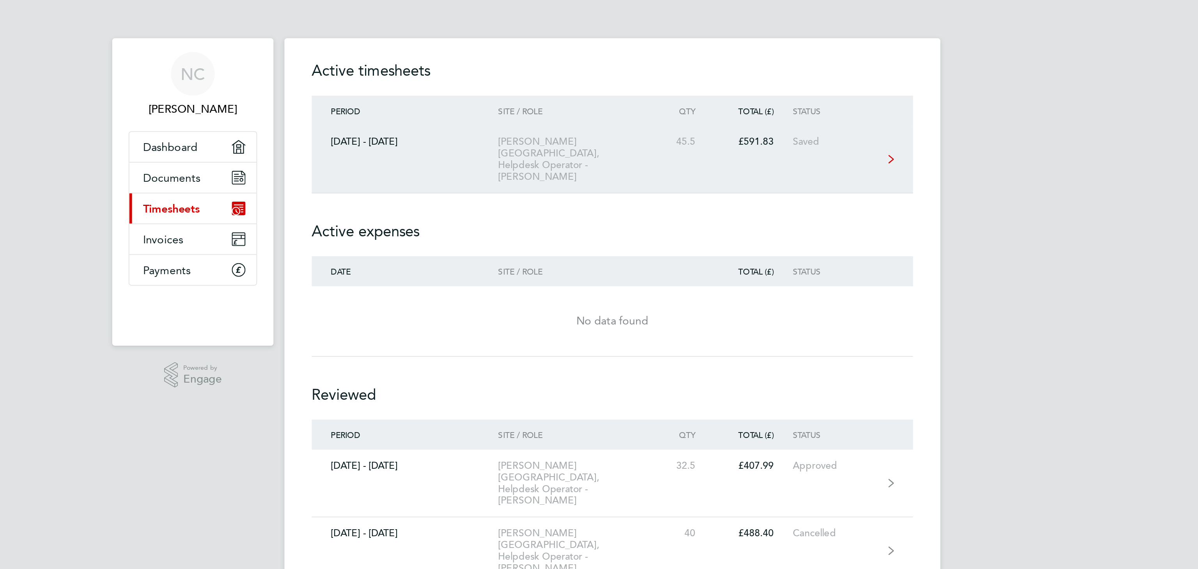
click at [645, 74] on link "[DATE] - [DATE] [PERSON_NAME][GEOGRAPHIC_DATA], Helpdesk Operator - [PERSON_NAM…" at bounding box center [598, 91] width 343 height 39
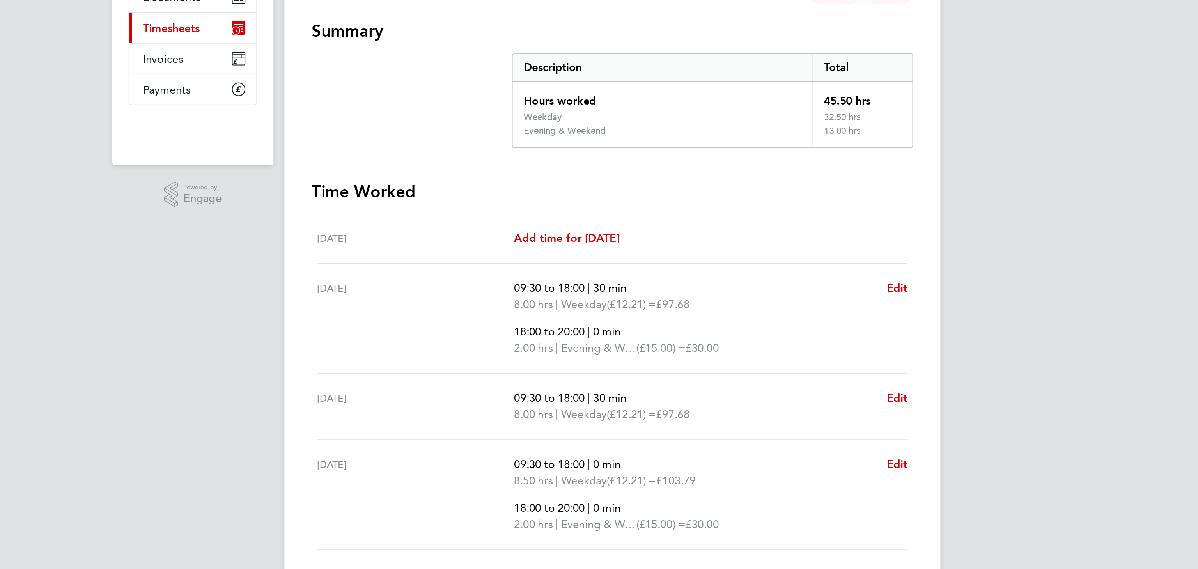
drag, startPoint x: 540, startPoint y: 179, endPoint x: 749, endPoint y: 178, distance: 208.2
click at [749, 178] on section "Summary Description Total Hours worked 45.50 hrs Weekday 32.50 hrs Evening & We…" at bounding box center [598, 151] width 343 height 73
click at [749, 178] on div "13.00 hrs" at bounding box center [741, 181] width 57 height 12
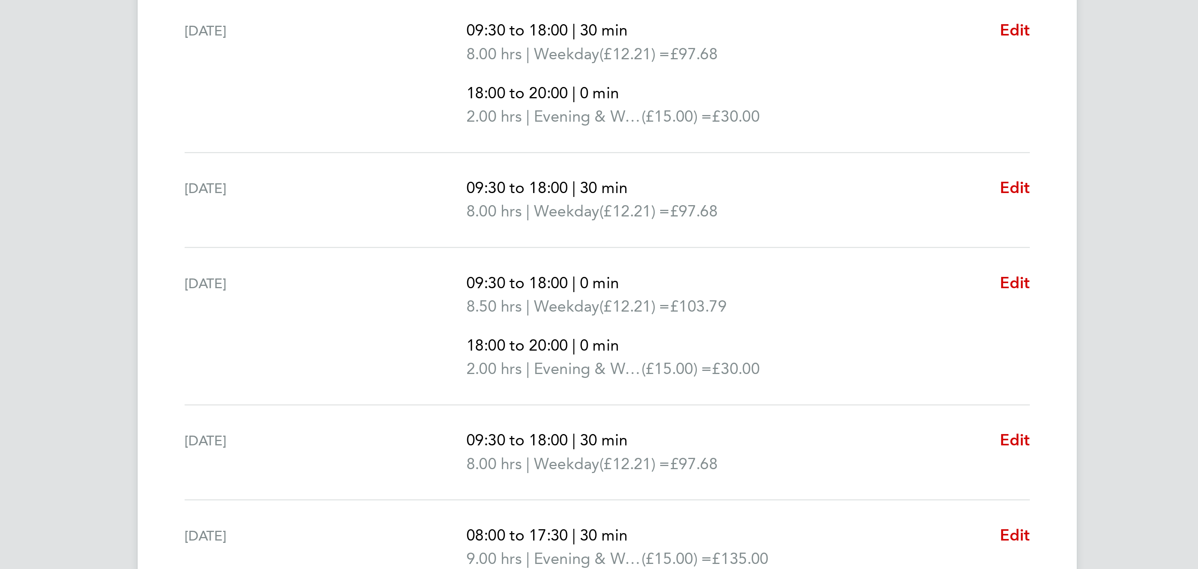
scroll to position [22, 0]
click at [767, 347] on ul "[DATE] Add time for [DATE] Add time for [DATE] [DATE] 09:30 to 18:00 | 30 min 8…" at bounding box center [598, 352] width 343 height 296
click at [763, 348] on span "Edit" at bounding box center [761, 346] width 12 height 7
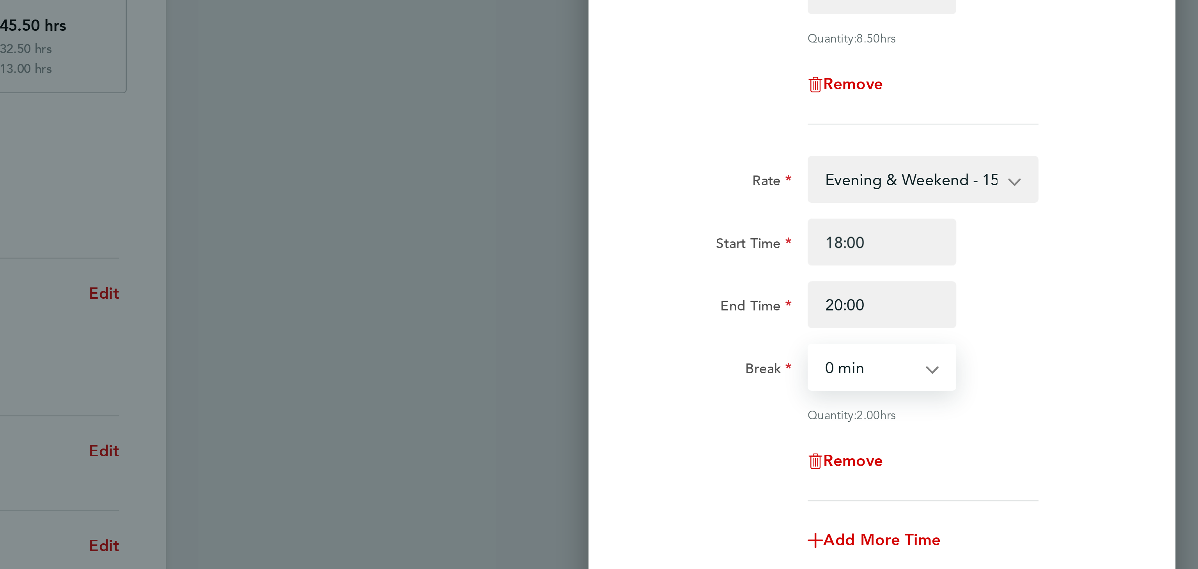
click at [1064, 294] on select "0 min 15 min 30 min 45 min 60 min 75 min 90 min" at bounding box center [1066, 296] width 48 height 17
select select "30"
click at [1042, 288] on select "0 min 15 min 30 min 45 min 60 min 75 min 90 min" at bounding box center [1066, 296] width 48 height 17
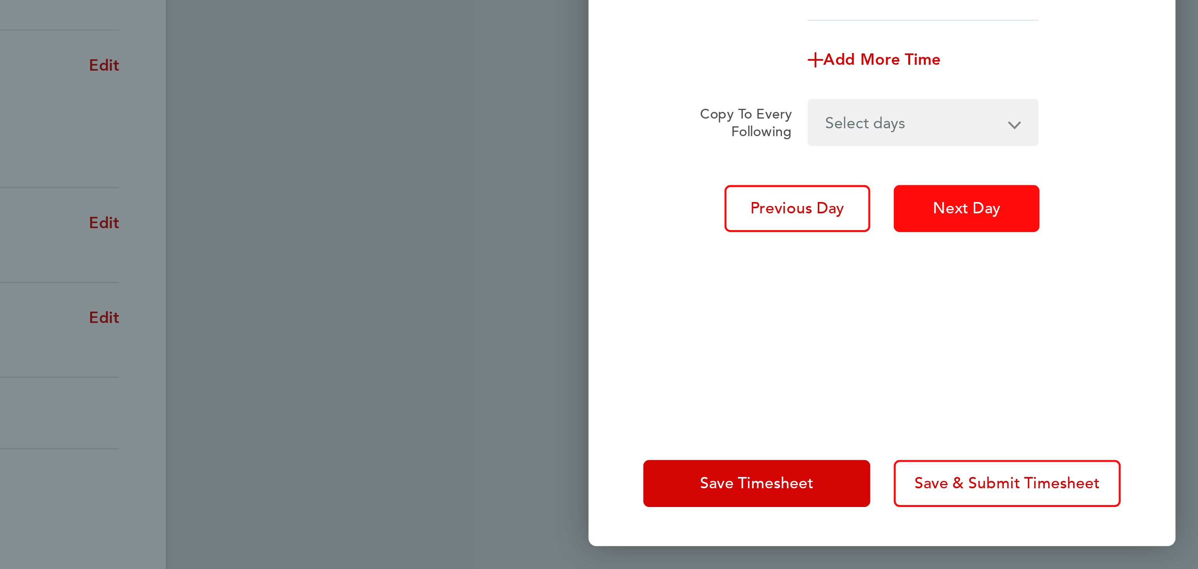
click at [1084, 428] on button "Next Day" at bounding box center [1105, 425] width 58 height 19
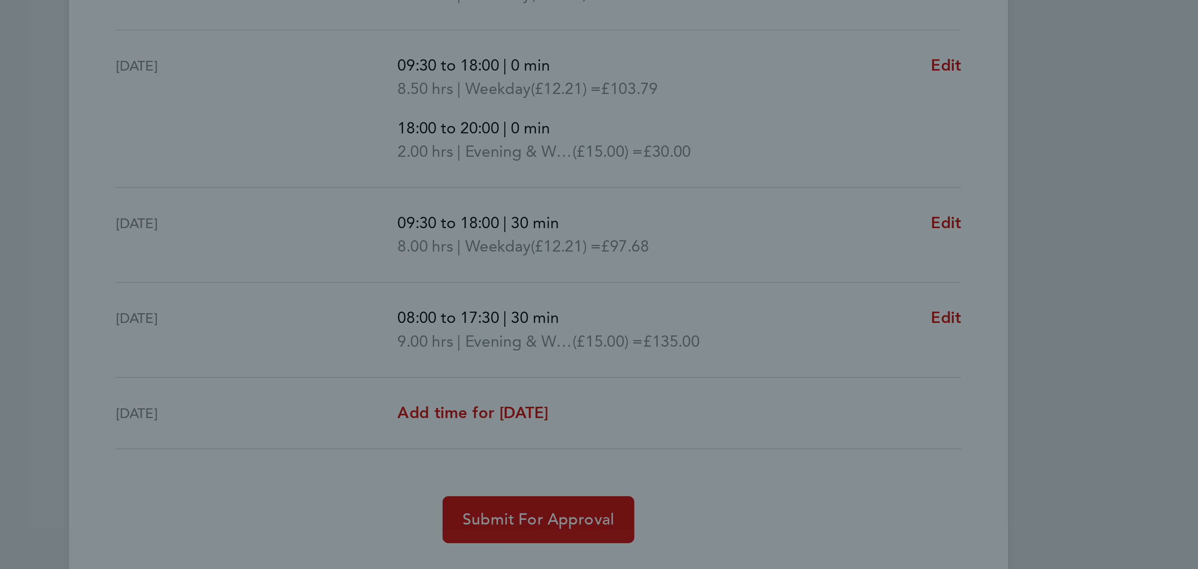
select select "30"
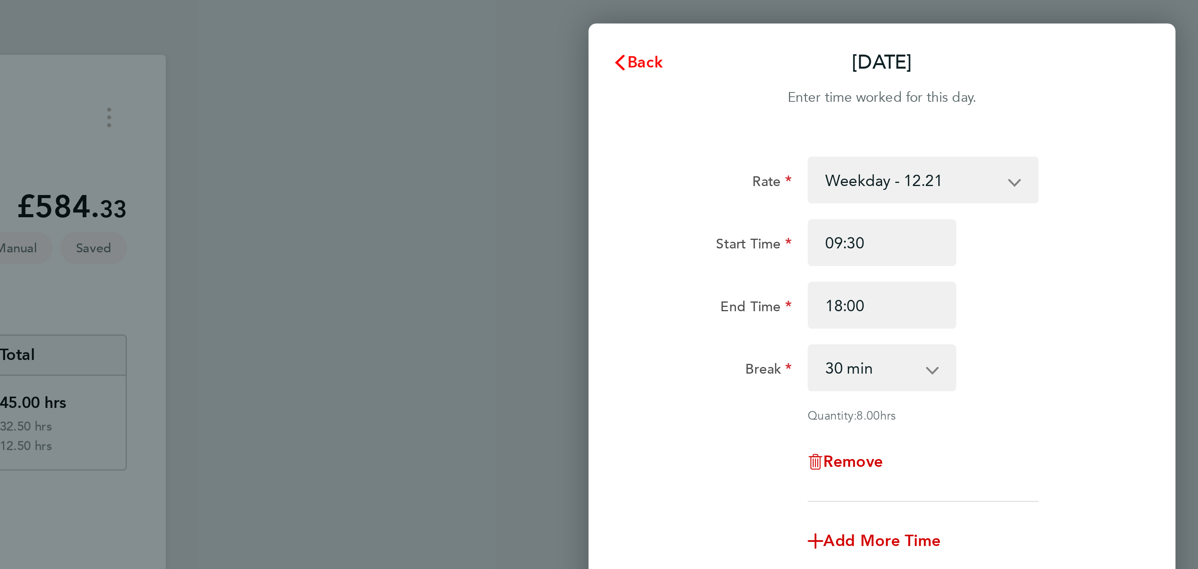
click at [980, 22] on span "Back" at bounding box center [977, 24] width 14 height 7
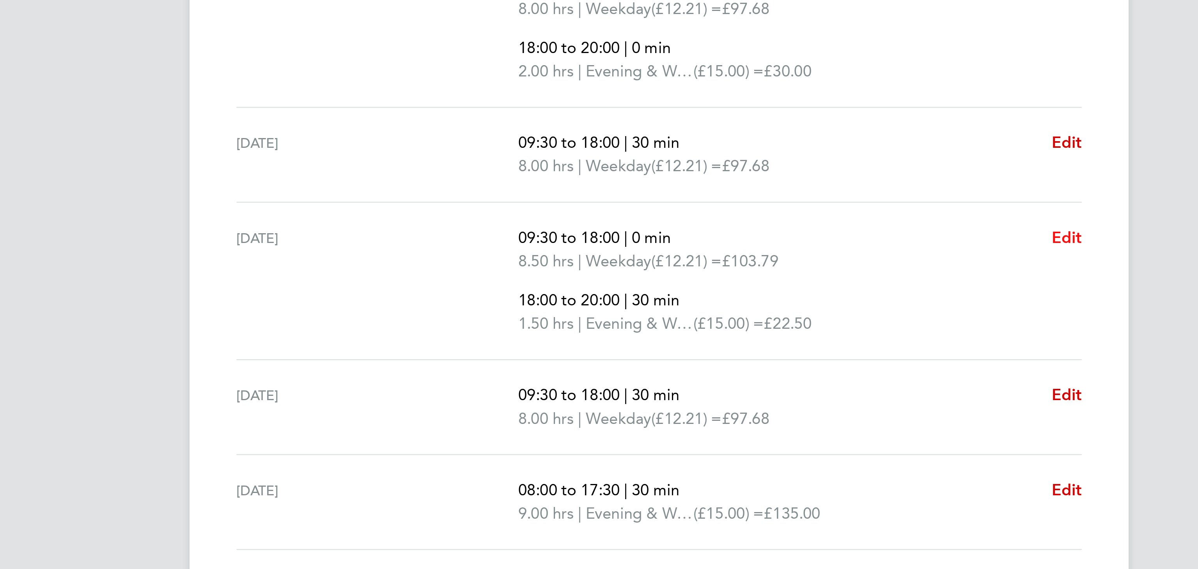
click at [765, 369] on span "Edit" at bounding box center [761, 367] width 12 height 7
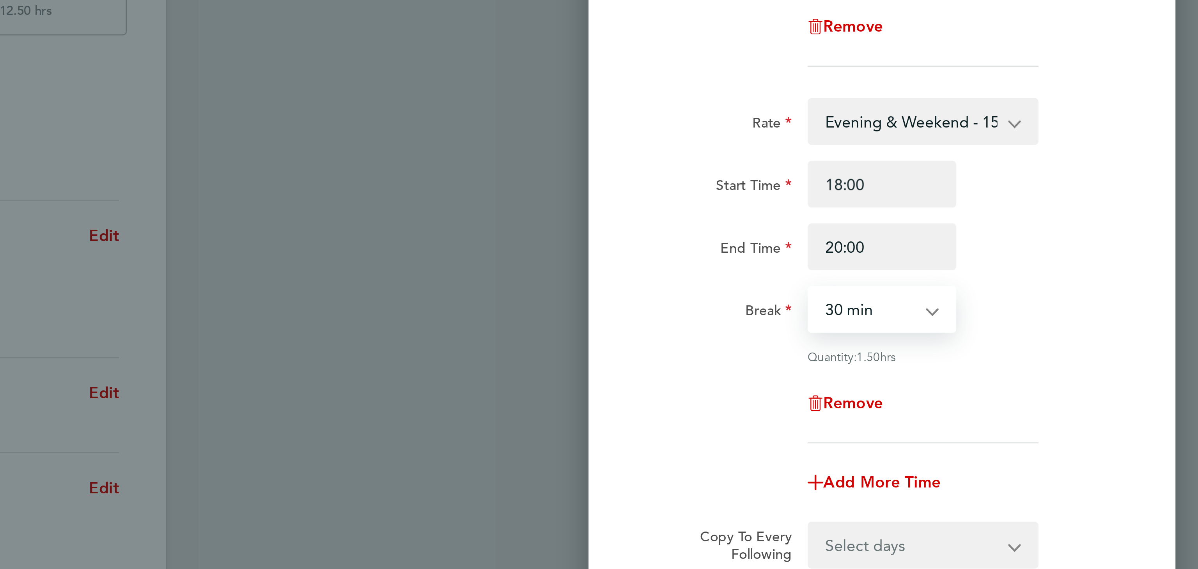
click at [1087, 294] on select "0 min 15 min 30 min 45 min 60 min 75 min 90 min" at bounding box center [1066, 296] width 48 height 17
select select "0"
click at [1042, 288] on select "0 min 15 min 30 min 45 min 60 min 75 min 90 min" at bounding box center [1066, 296] width 48 height 17
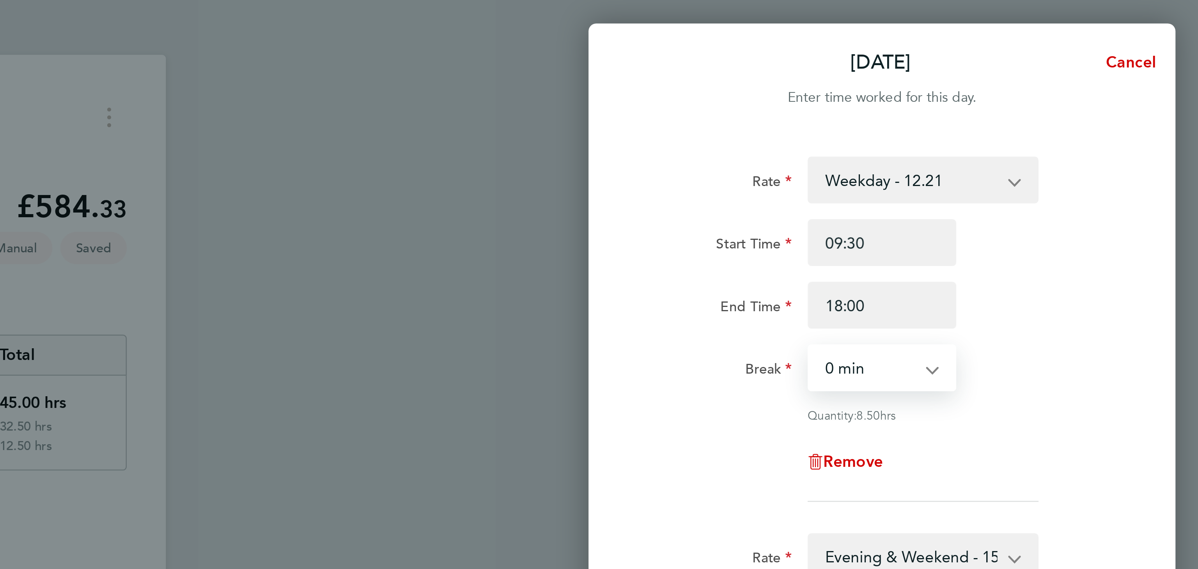
click at [1064, 139] on select "0 min 15 min 30 min 45 min 60 min 75 min 90 min" at bounding box center [1066, 146] width 48 height 17
select select "30"
click at [1042, 138] on select "0 min 15 min 30 min 45 min 60 min 75 min 90 min" at bounding box center [1066, 146] width 48 height 17
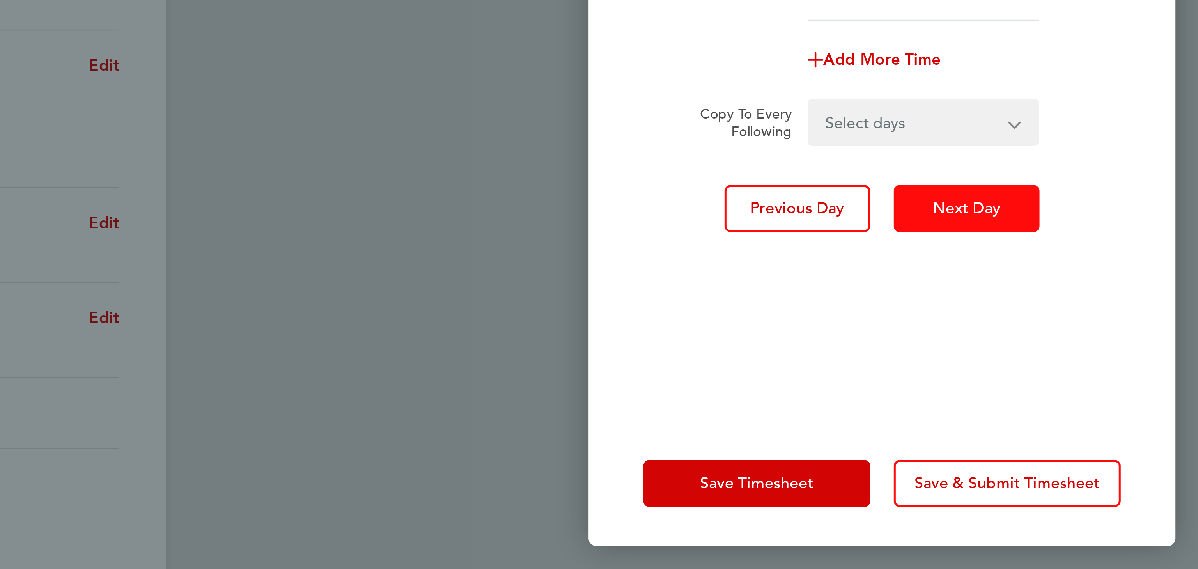
click at [1088, 426] on button "Next Day" at bounding box center [1105, 425] width 58 height 19
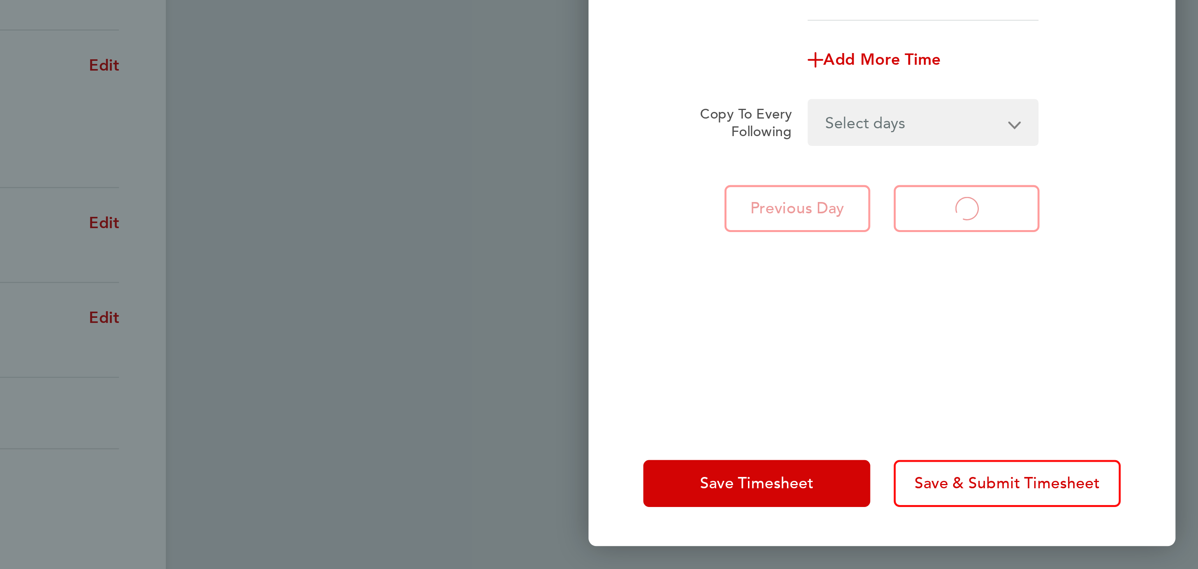
select select "30"
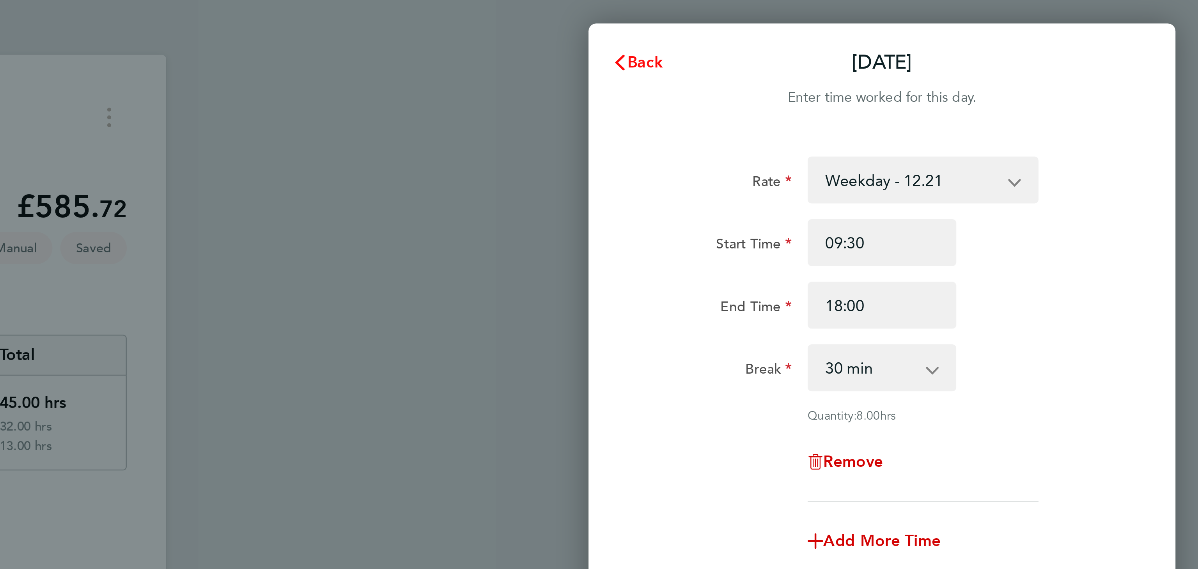
click at [972, 29] on button "Back" at bounding box center [974, 25] width 36 height 16
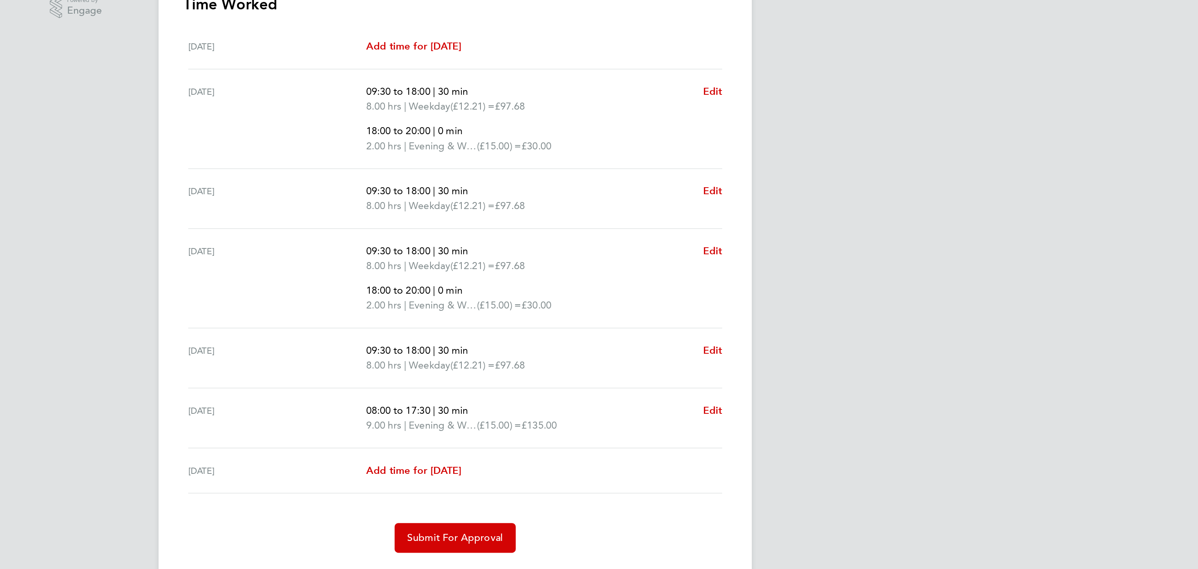
scroll to position [22, 0]
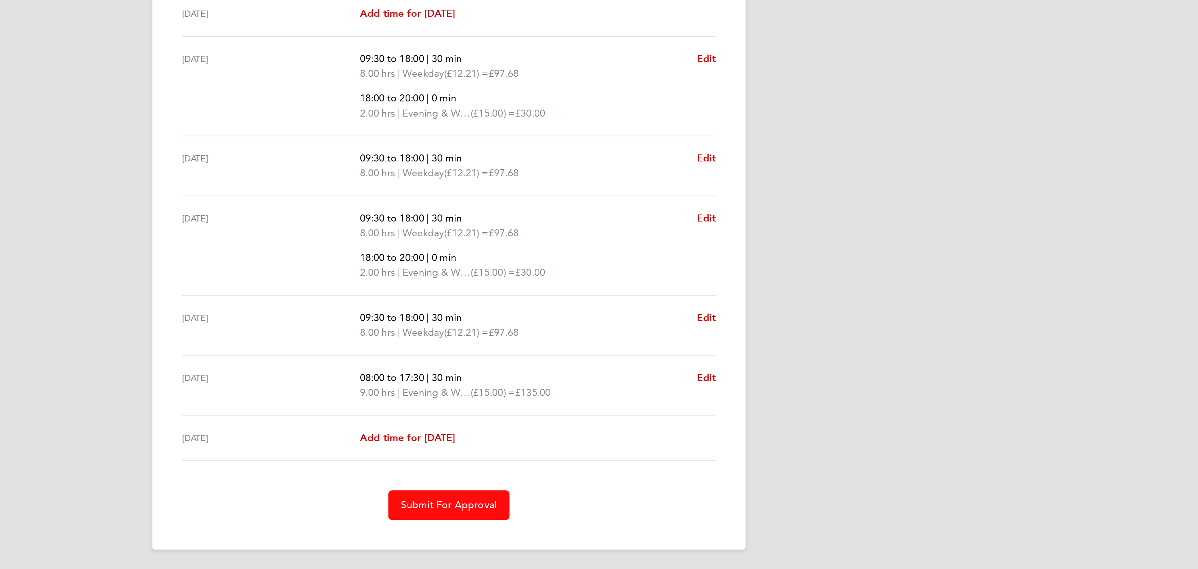
click at [585, 524] on button "Submit For Approval" at bounding box center [599, 528] width 76 height 19
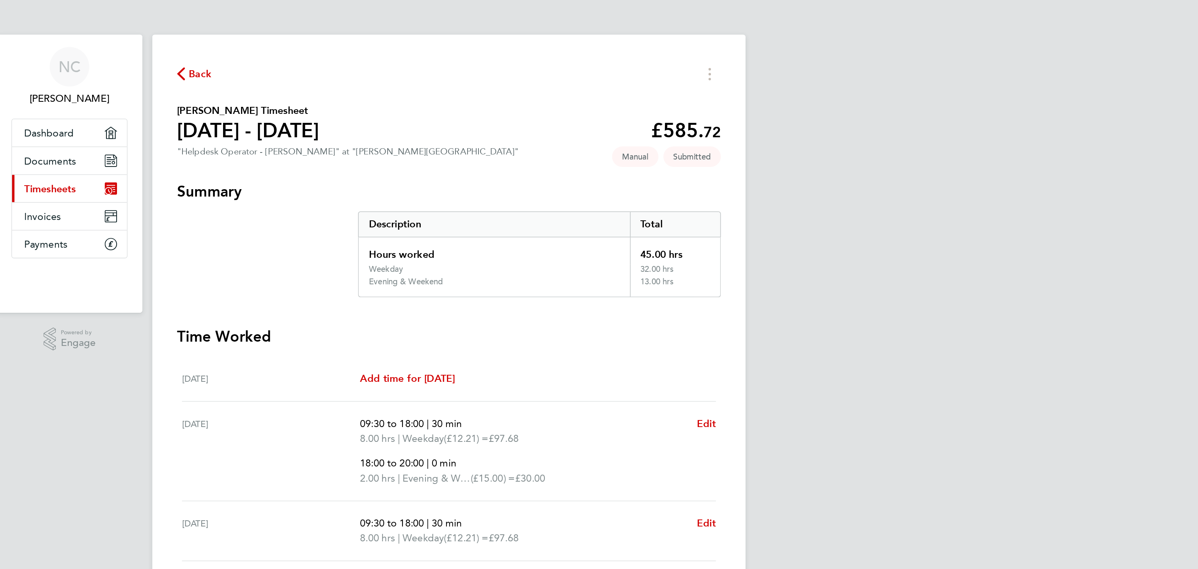
click at [444, 43] on span "Back" at bounding box center [442, 46] width 14 height 9
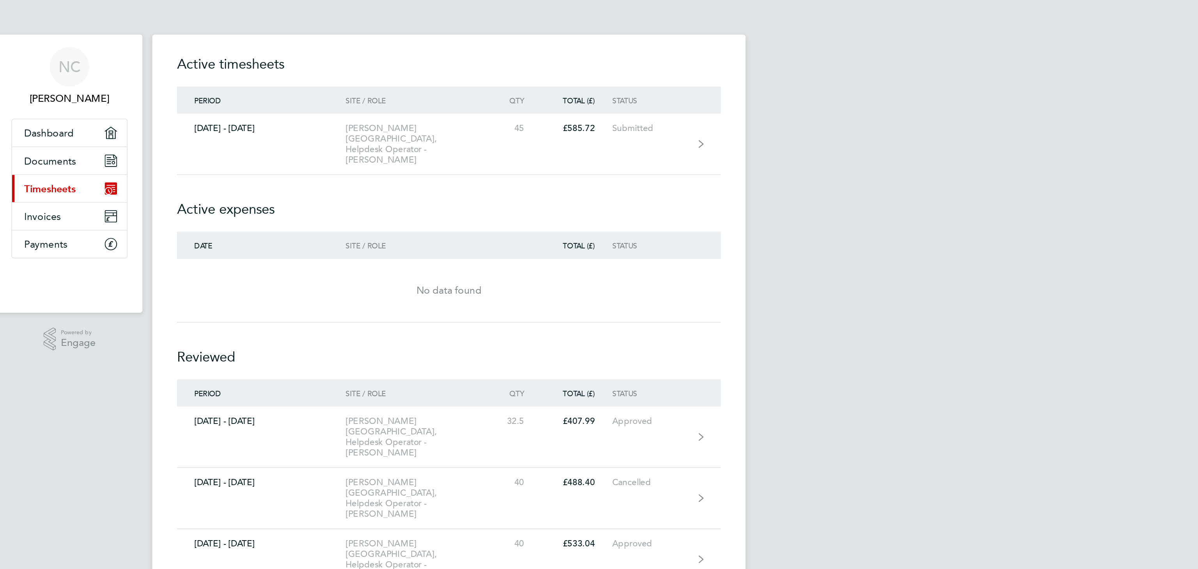
click at [416, 76] on div "Timesheets Expenses Active timesheets Period Site / Role Qty Total (£) Status […" at bounding box center [599, 378] width 374 height 713
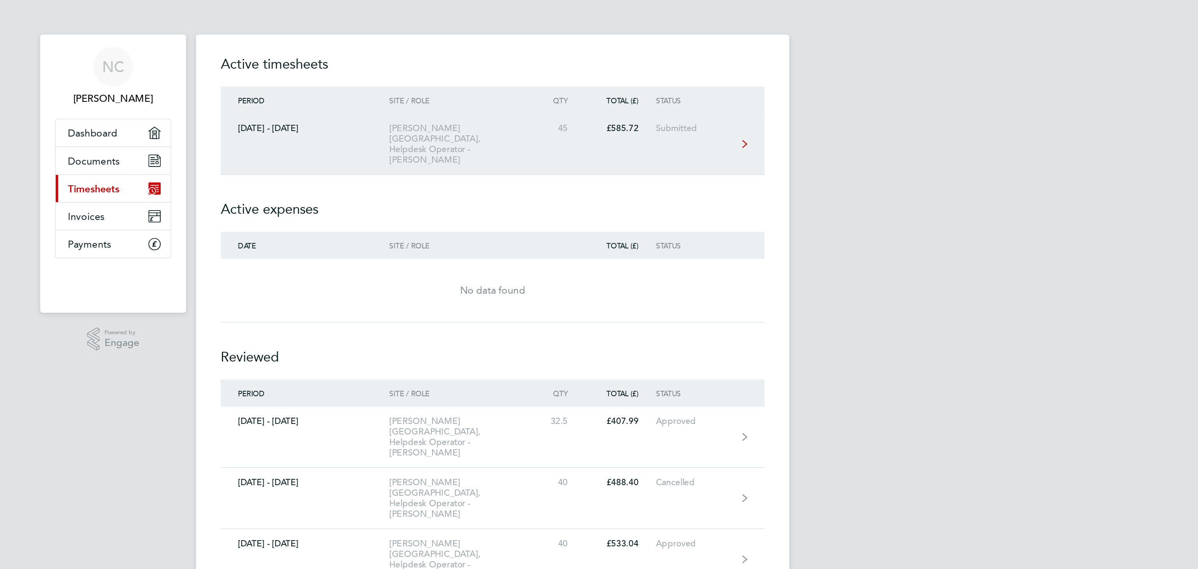
click at [736, 92] on link "[DATE] - [DATE] [PERSON_NAME][GEOGRAPHIC_DATA], Helpdesk Operator - [PERSON_NAM…" at bounding box center [598, 91] width 343 height 39
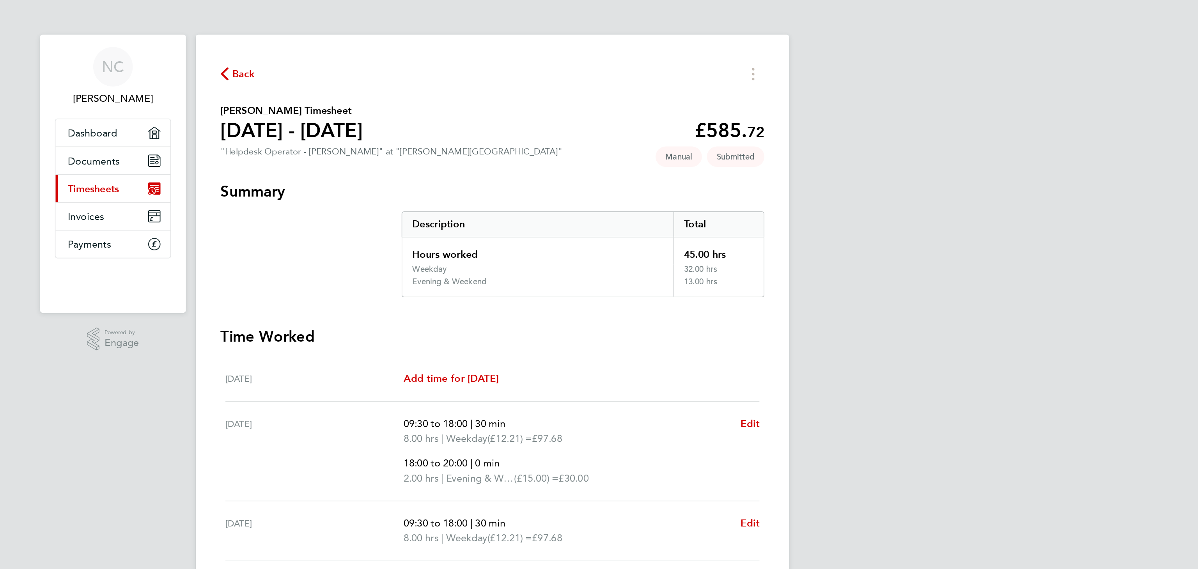
click at [442, 48] on span "Back" at bounding box center [442, 46] width 14 height 9
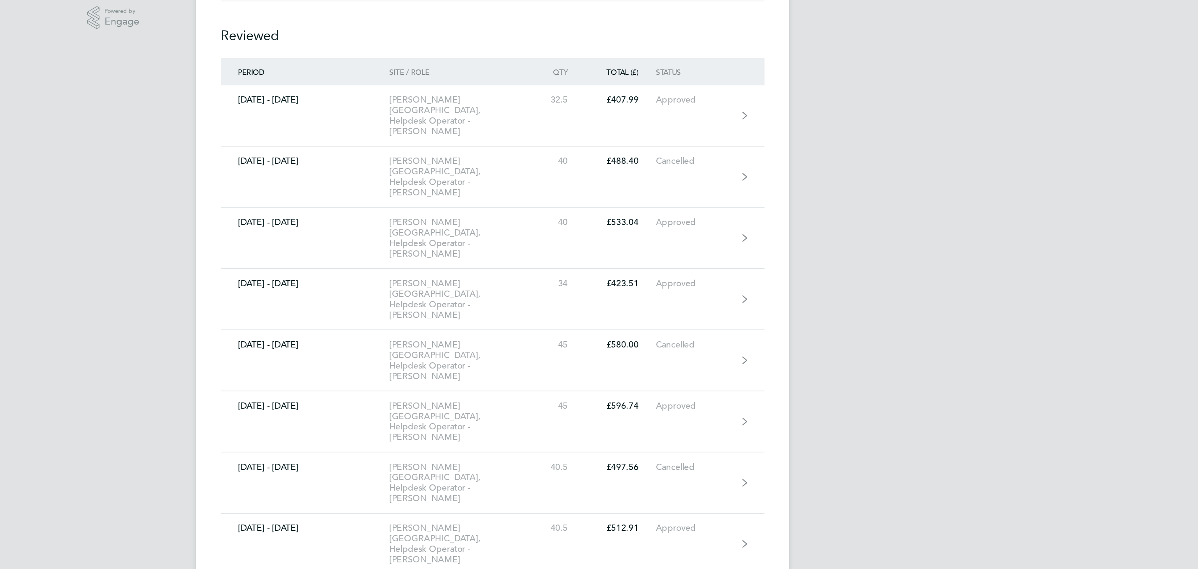
scroll to position [10, 0]
